Goal: Transaction & Acquisition: Purchase product/service

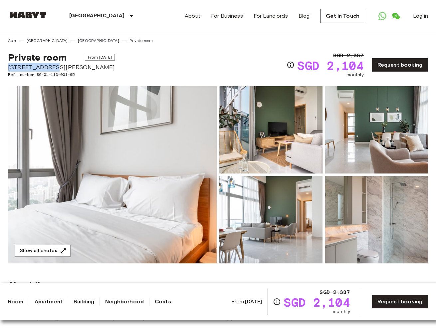
drag, startPoint x: 8, startPoint y: 67, endPoint x: 61, endPoint y: 67, distance: 53.0
click at [61, 67] on span "10 Beatty Road" at bounding box center [61, 67] width 107 height 9
copy span "10 Beatty Road"
click at [173, 144] on img at bounding box center [112, 174] width 209 height 177
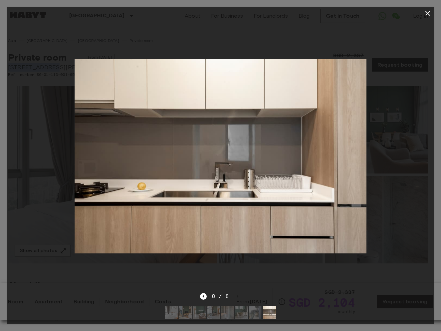
click at [428, 14] on icon "button" at bounding box center [428, 13] width 8 height 8
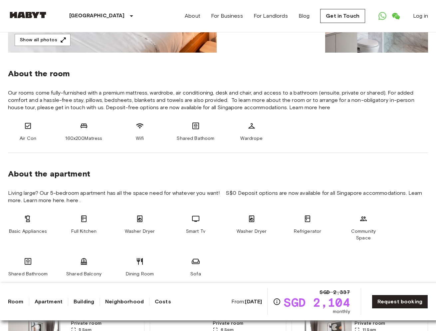
scroll to position [215, 0]
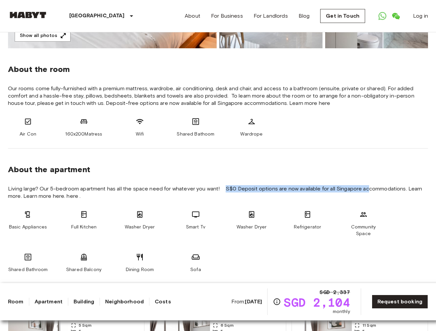
drag, startPoint x: 226, startPoint y: 188, endPoint x: 371, endPoint y: 190, distance: 144.6
click at [371, 190] on span "Living large? Our 5-bedroom apartment has all the space need for whatever you w…" at bounding box center [218, 192] width 421 height 15
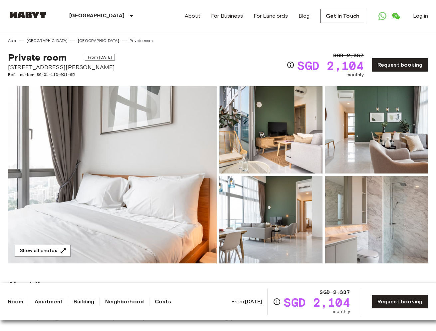
scroll to position [0, 0]
click at [104, 143] on img at bounding box center [112, 174] width 209 height 177
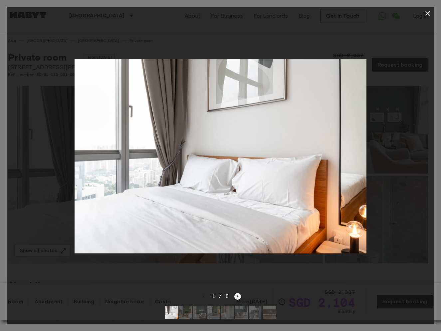
click at [237, 295] on icon "Next image" at bounding box center [237, 296] width 1 height 3
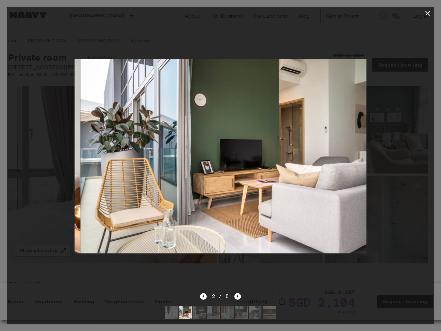
click at [237, 295] on icon "Next image" at bounding box center [237, 296] width 1 height 3
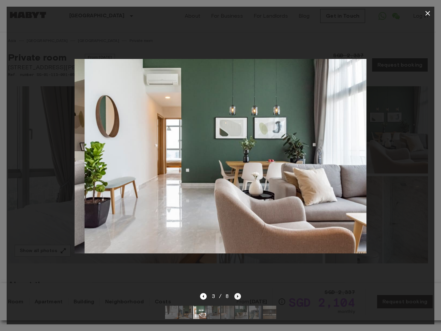
click at [237, 295] on icon "Next image" at bounding box center [237, 296] width 1 height 3
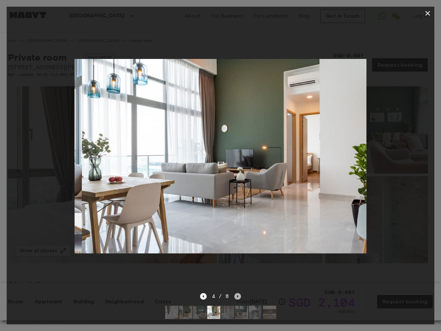
click at [238, 295] on icon "Next image" at bounding box center [237, 296] width 1 height 3
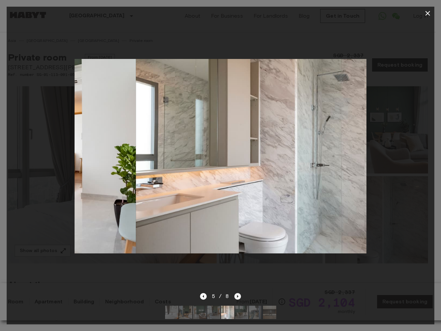
click at [238, 295] on icon "Next image" at bounding box center [237, 296] width 1 height 3
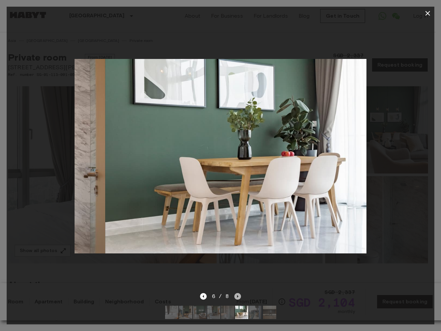
click at [238, 295] on icon "Next image" at bounding box center [237, 296] width 1 height 3
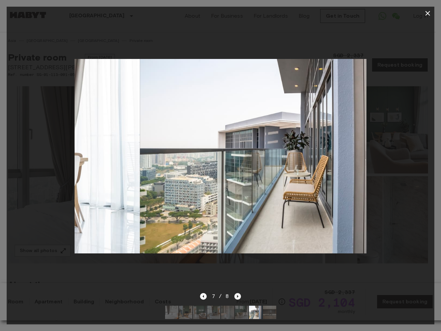
click at [238, 295] on icon "Next image" at bounding box center [237, 296] width 1 height 3
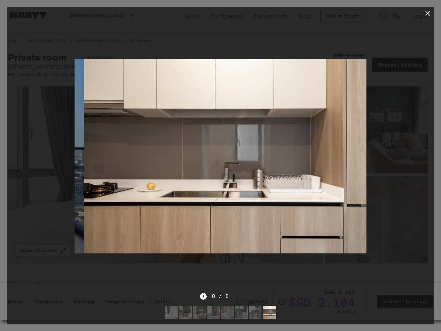
click at [238, 293] on div "8 / 8" at bounding box center [220, 297] width 41 height 8
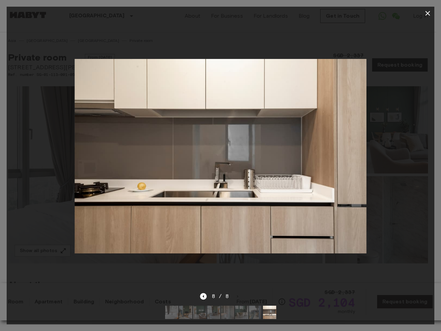
click at [428, 15] on icon "button" at bounding box center [428, 13] width 8 height 8
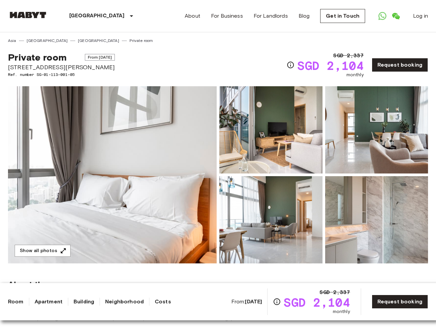
click at [25, 13] on img at bounding box center [28, 15] width 40 height 7
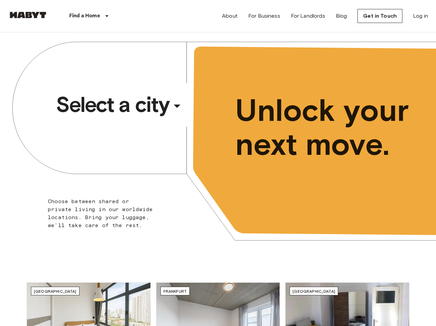
click at [146, 104] on span "Select a city" at bounding box center [112, 104] width 113 height 27
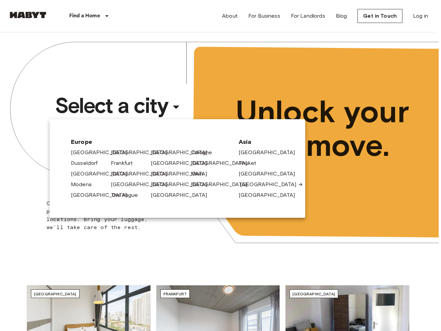
click at [254, 182] on link "[GEOGRAPHIC_DATA]" at bounding box center [271, 185] width 63 height 8
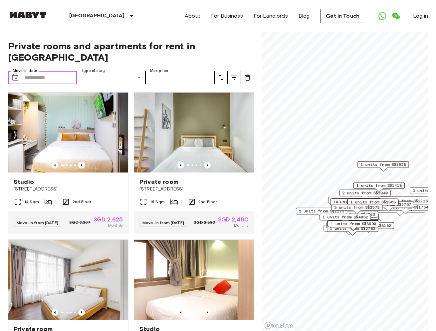
click at [51, 71] on input "Move-in date" at bounding box center [51, 77] width 52 height 13
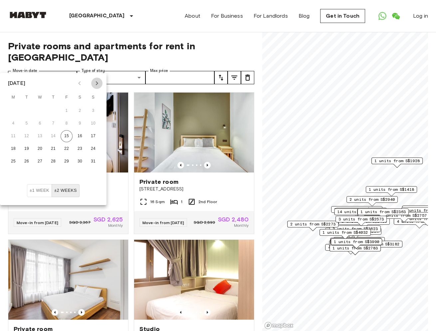
click at [95, 83] on icon "Next month" at bounding box center [97, 83] width 8 height 8
click at [12, 135] on button "15" at bounding box center [13, 136] width 12 height 12
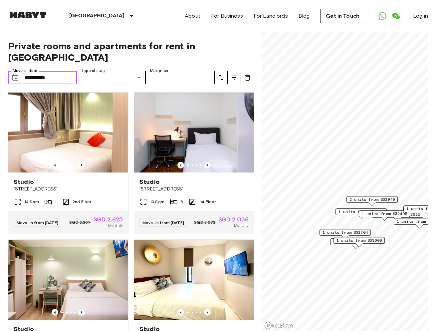
type input "**********"
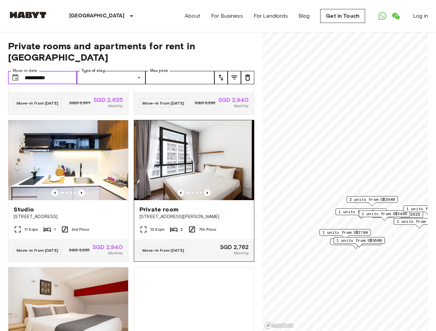
scroll to position [271, 0]
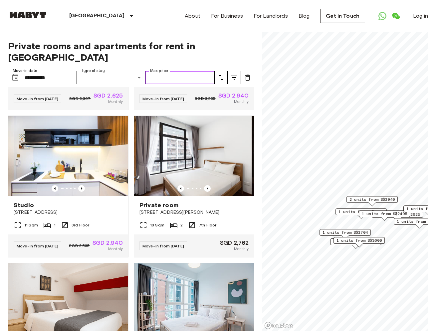
click at [154, 71] on input "Max price" at bounding box center [180, 77] width 69 height 13
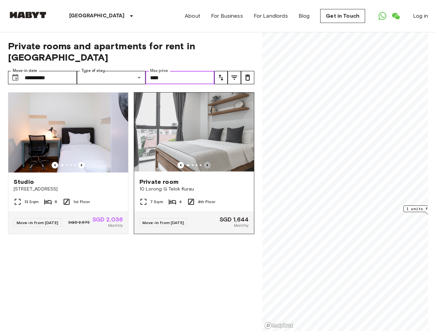
click at [206, 162] on icon "Previous image" at bounding box center [207, 165] width 7 height 7
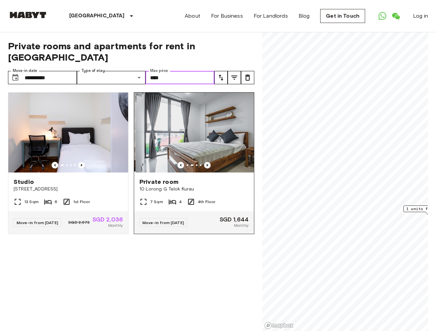
click at [206, 162] on icon "Previous image" at bounding box center [207, 165] width 7 height 7
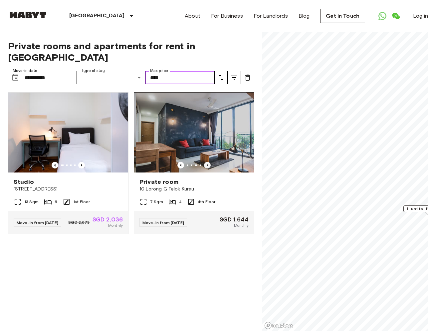
click at [206, 162] on icon "Previous image" at bounding box center [207, 165] width 7 height 7
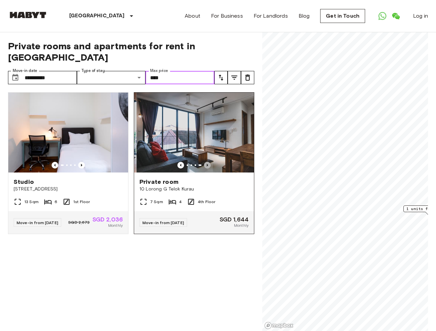
click at [206, 162] on icon "Previous image" at bounding box center [207, 165] width 7 height 7
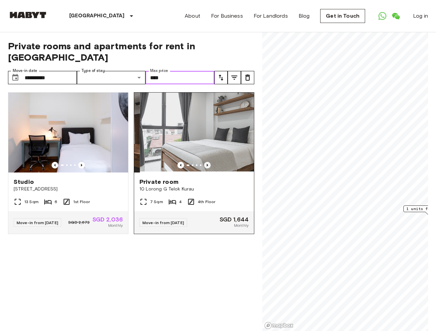
click at [206, 162] on icon "Previous image" at bounding box center [207, 165] width 7 height 7
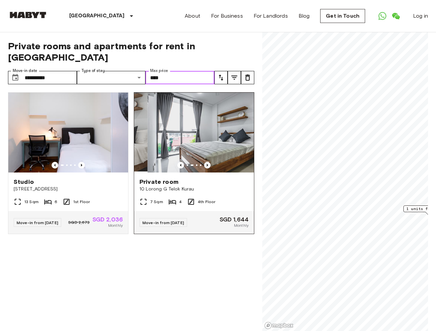
click at [206, 162] on icon "Previous image" at bounding box center [207, 165] width 7 height 7
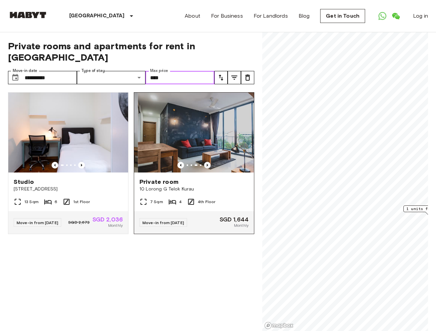
click at [206, 162] on icon "Previous image" at bounding box center [207, 165] width 7 height 7
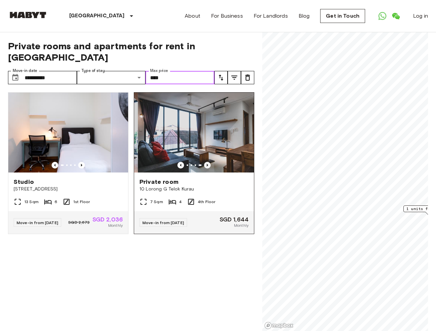
click at [206, 162] on icon "Previous image" at bounding box center [207, 165] width 7 height 7
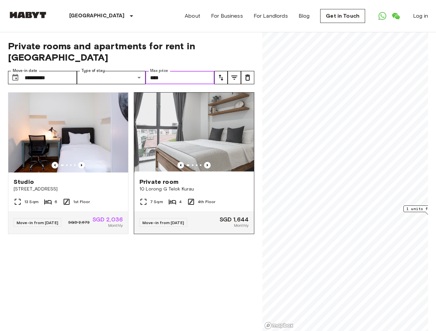
type input "****"
drag, startPoint x: 137, startPoint y: 176, endPoint x: 198, endPoint y: 176, distance: 61.6
click at [199, 176] on div "Private room 10 Lorong G Telok Kurau" at bounding box center [194, 185] width 120 height 25
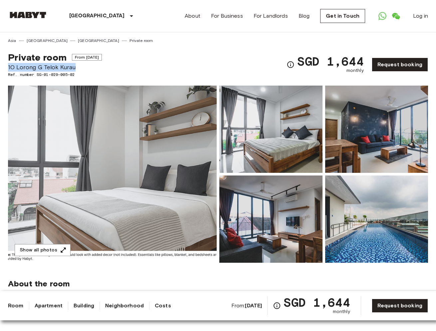
drag, startPoint x: 80, startPoint y: 66, endPoint x: 5, endPoint y: 68, distance: 75.3
copy span "10 Lorong G Telok Kurau"
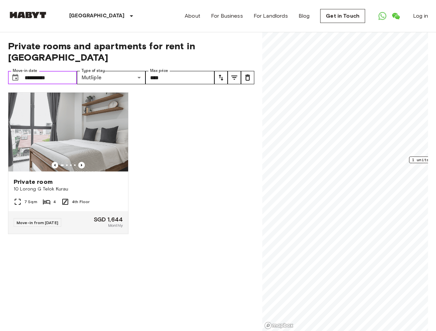
click at [33, 71] on input "**********" at bounding box center [51, 77] width 52 height 13
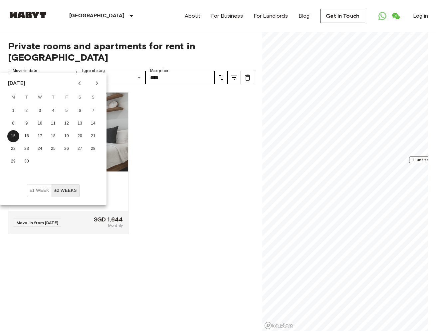
click at [58, 190] on button "±2 weeks" at bounding box center [66, 190] width 28 height 13
click at [161, 229] on div "Private room 10 Lorong G Telok Kurau 7 Sqm 4 4th Floor Move-in from 24 Sep 25 S…" at bounding box center [129, 209] width 252 height 245
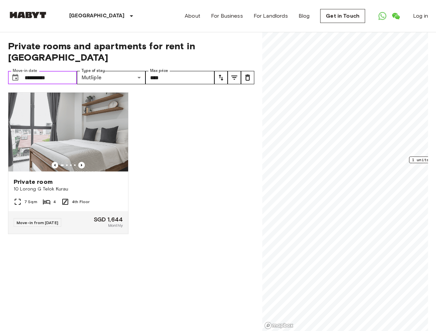
click at [46, 71] on input "**********" at bounding box center [51, 77] width 52 height 13
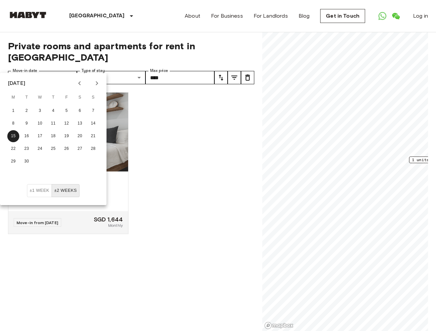
click at [98, 83] on icon "Next month" at bounding box center [97, 83] width 8 height 8
click at [41, 111] on button "1" at bounding box center [40, 111] width 12 height 12
type input "**********"
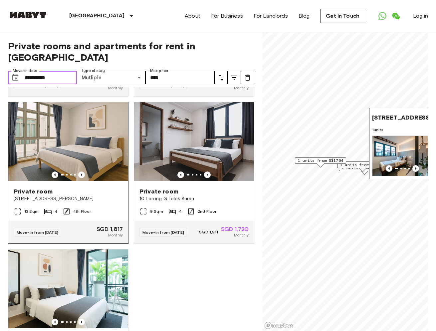
scroll to position [286, 0]
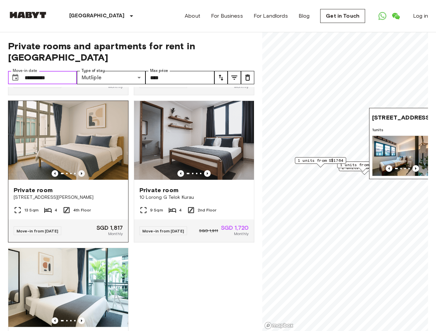
click at [81, 172] on icon "Previous image" at bounding box center [81, 173] width 1 height 3
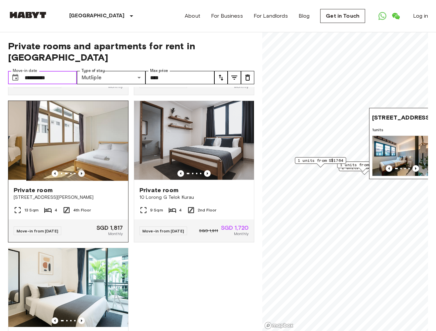
click at [79, 171] on icon "Previous image" at bounding box center [81, 173] width 7 height 7
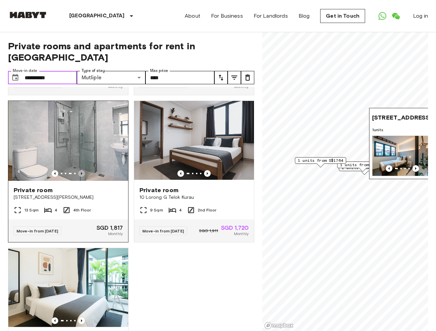
click at [80, 171] on icon "Previous image" at bounding box center [81, 173] width 7 height 7
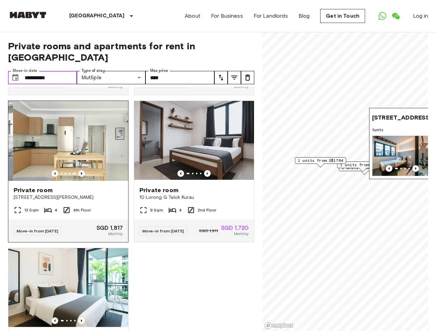
click at [80, 171] on icon "Previous image" at bounding box center [81, 173] width 7 height 7
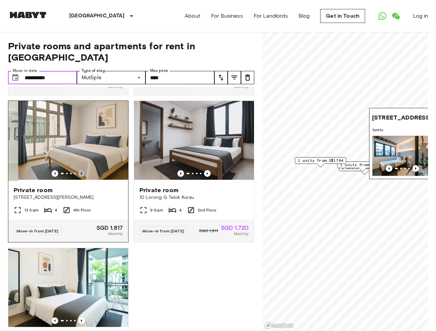
click at [79, 171] on icon "Previous image" at bounding box center [81, 173] width 7 height 7
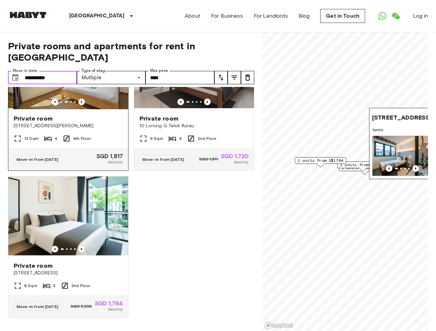
scroll to position [379, 0]
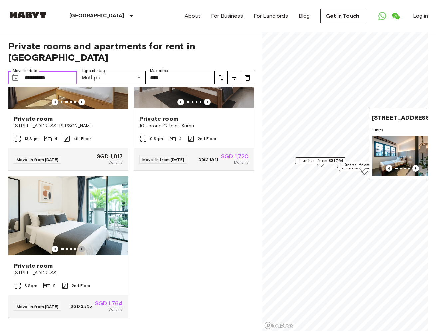
click at [82, 246] on icon "Previous image" at bounding box center [81, 249] width 7 height 7
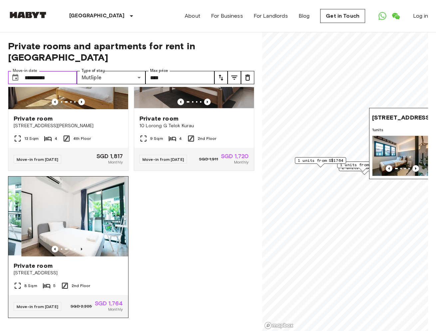
click at [82, 246] on icon "Previous image" at bounding box center [81, 249] width 7 height 7
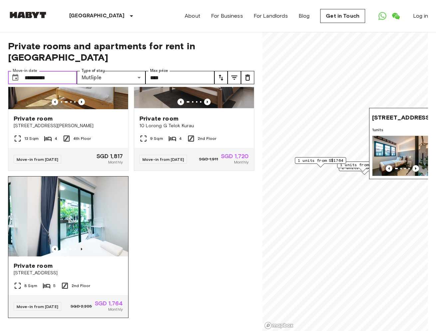
click at [82, 246] on icon "Previous image" at bounding box center [81, 249] width 7 height 7
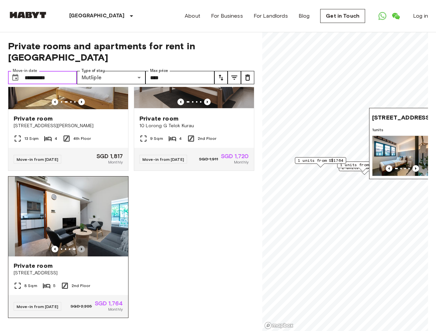
click at [82, 246] on icon "Previous image" at bounding box center [81, 249] width 7 height 7
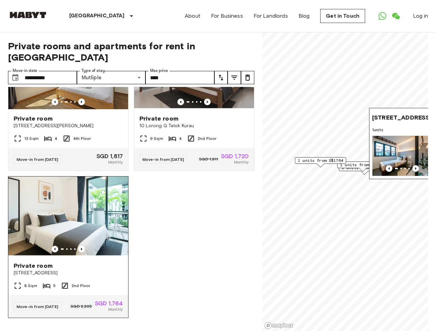
click at [31, 257] on div "Private room 16 Ewe Boon Road" at bounding box center [68, 269] width 120 height 25
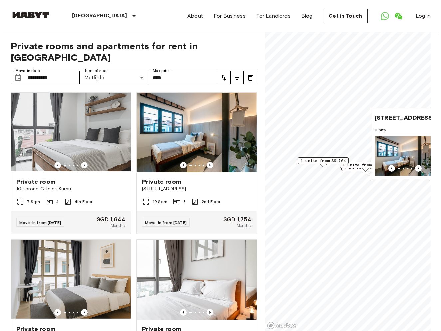
scroll to position [0, 0]
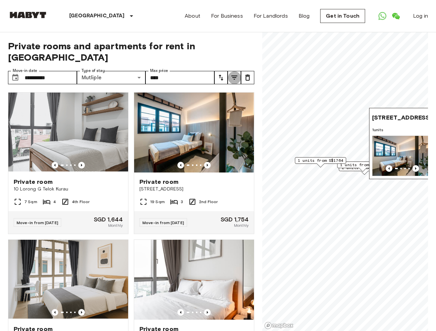
click at [238, 74] on icon "tune" at bounding box center [235, 78] width 8 height 8
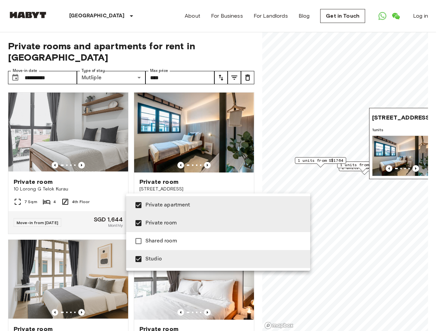
click at [161, 191] on div at bounding box center [220, 165] width 441 height 331
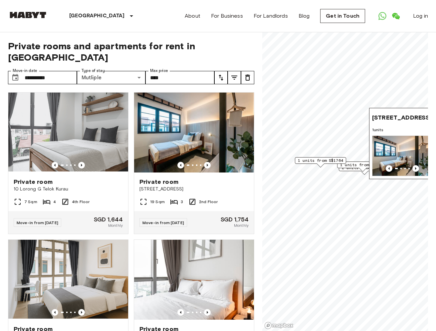
click at [228, 71] on button "tune" at bounding box center [221, 77] width 13 height 13
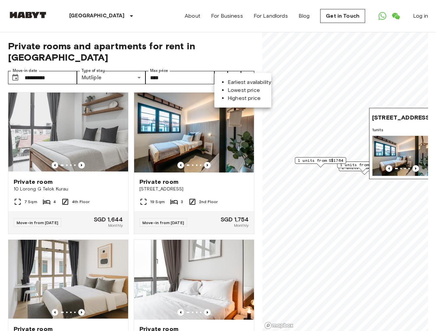
click at [228, 100] on li "Highest price" at bounding box center [250, 98] width 44 height 8
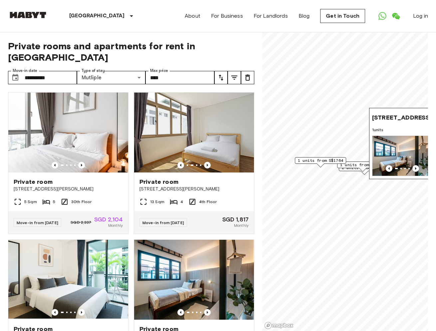
click at [232, 74] on icon "tune" at bounding box center [235, 78] width 8 height 8
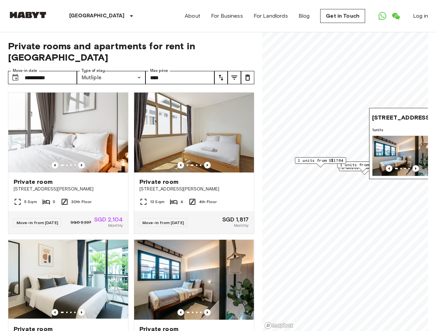
scroll to position [55, 0]
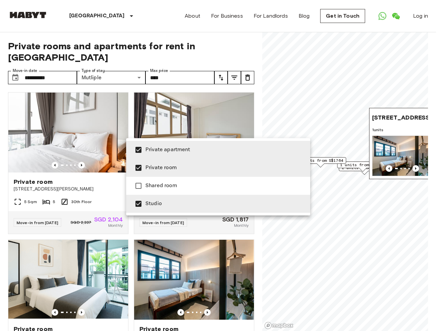
click at [204, 133] on div at bounding box center [220, 165] width 441 height 331
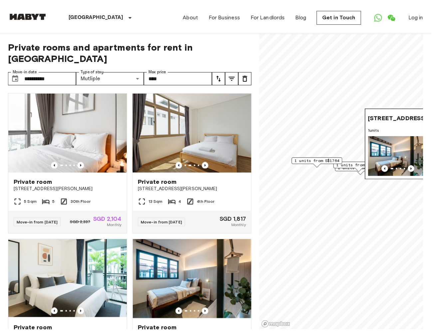
scroll to position [293, 0]
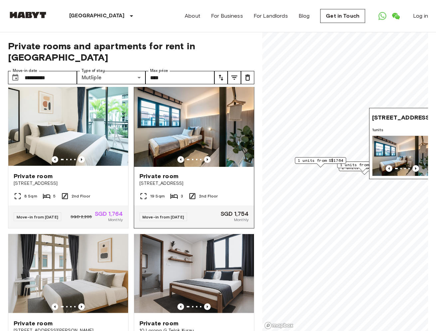
scroll to position [166, 0]
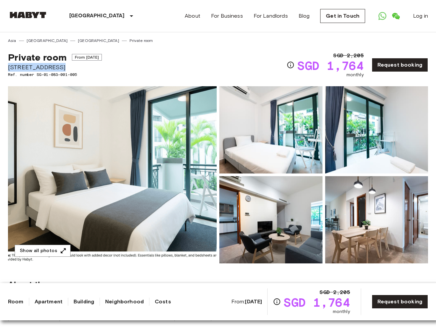
drag, startPoint x: 61, startPoint y: 67, endPoint x: -6, endPoint y: 68, distance: 67.3
copy span "[STREET_ADDRESS]"
click at [34, 66] on span "16 Ewe Boon Road" at bounding box center [55, 67] width 94 height 9
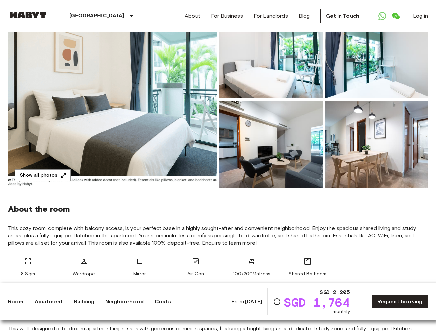
scroll to position [32, 0]
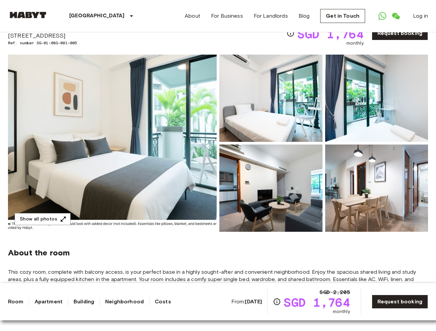
click at [158, 122] on img at bounding box center [112, 143] width 209 height 177
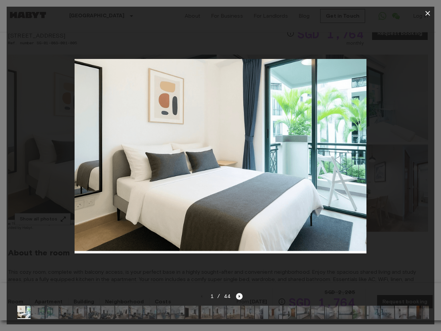
click at [236, 294] on icon "Next image" at bounding box center [239, 296] width 7 height 7
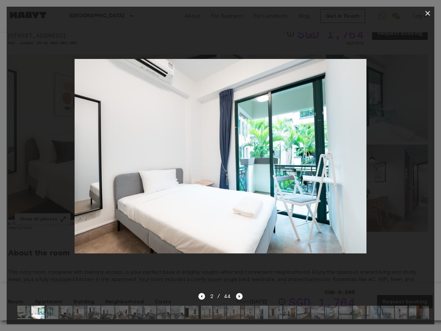
click at [236, 294] on icon "Next image" at bounding box center [239, 296] width 7 height 7
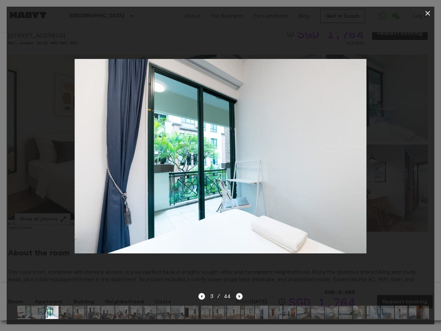
click at [236, 294] on icon "Next image" at bounding box center [239, 296] width 7 height 7
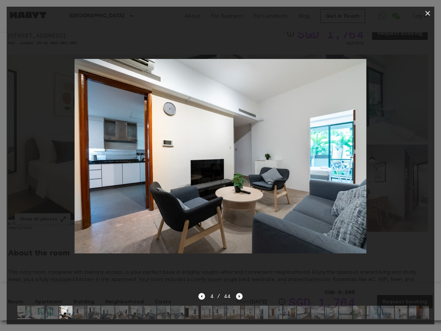
click at [236, 294] on icon "Next image" at bounding box center [239, 296] width 7 height 7
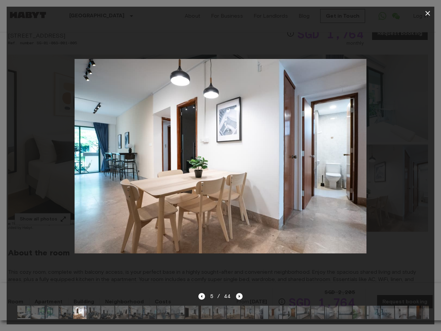
click at [236, 294] on icon "Next image" at bounding box center [239, 296] width 7 height 7
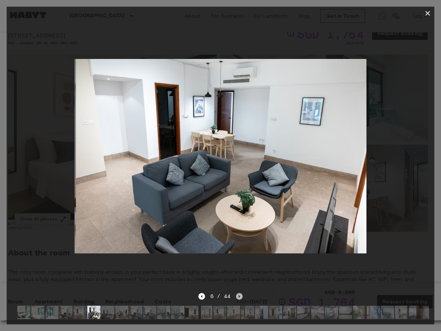
click at [236, 294] on icon "Next image" at bounding box center [239, 296] width 7 height 7
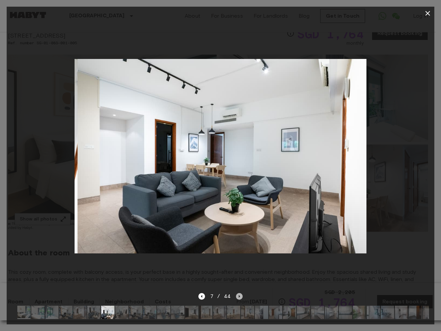
click at [236, 294] on icon "Next image" at bounding box center [239, 296] width 7 height 7
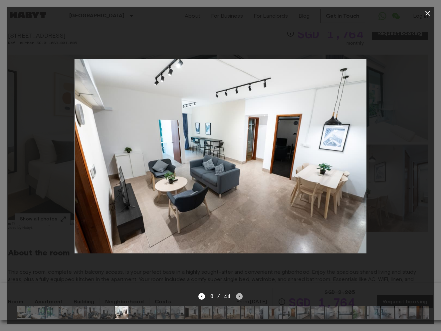
click at [236, 294] on icon "Next image" at bounding box center [239, 296] width 7 height 7
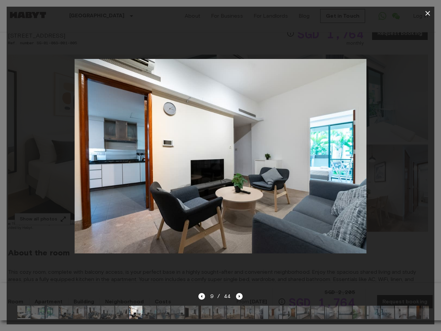
click at [428, 15] on icon "button" at bounding box center [428, 13] width 8 height 8
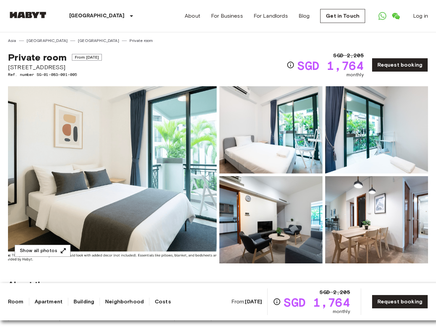
scroll to position [0, 0]
